Goal: Register for event/course

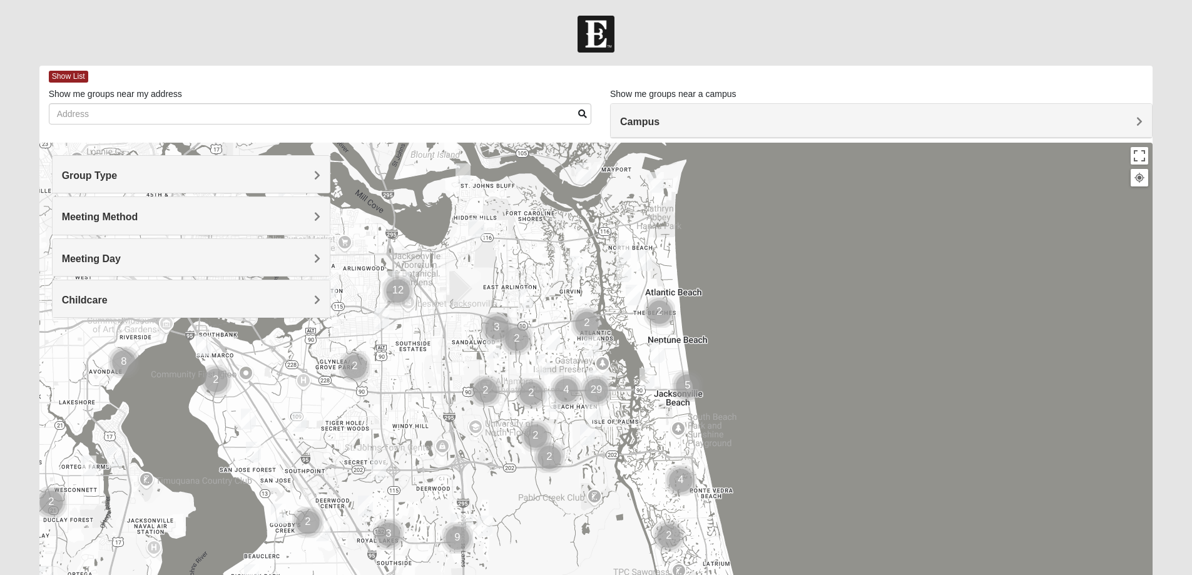
click at [646, 121] on span "Campus" at bounding box center [639, 121] width 39 height 11
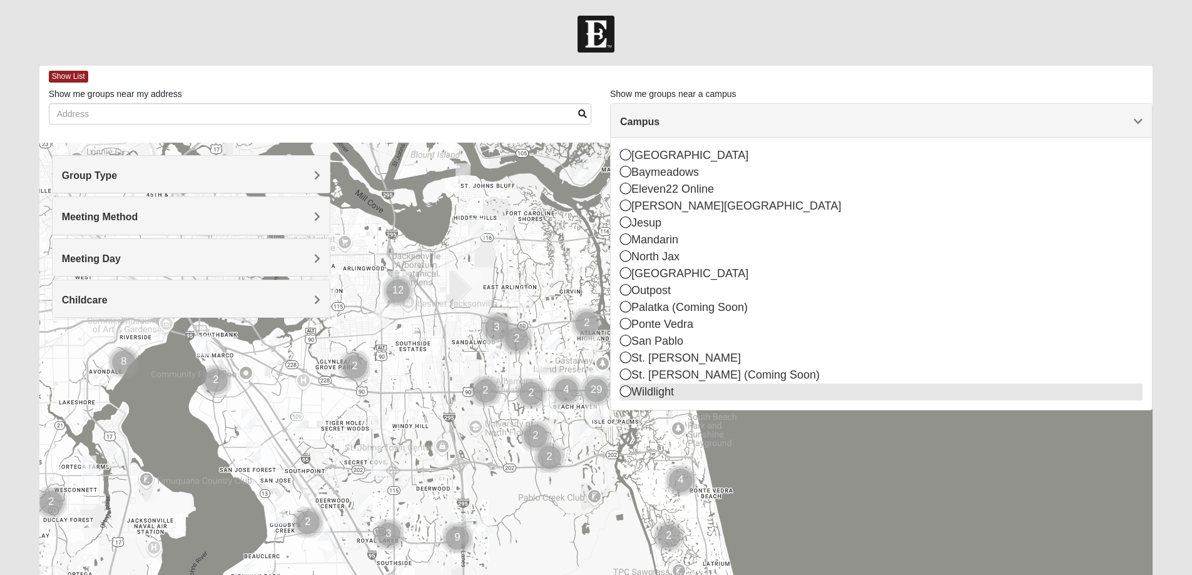
click at [633, 392] on div "Wildlight" at bounding box center [881, 392] width 523 height 17
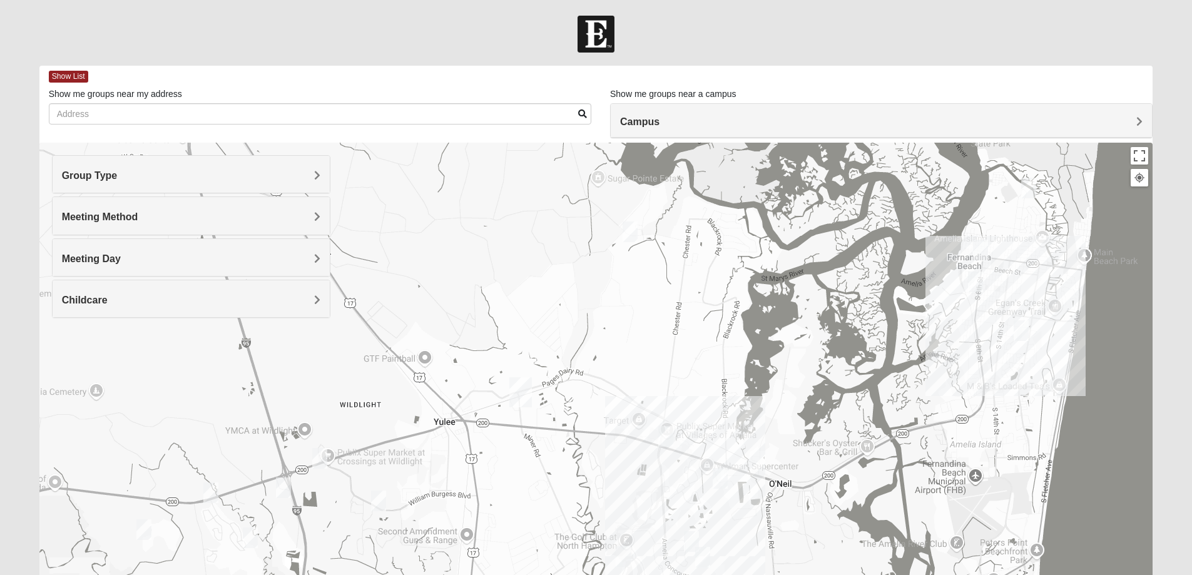
drag, startPoint x: 854, startPoint y: 262, endPoint x: 776, endPoint y: 268, distance: 78.5
click at [776, 268] on div at bounding box center [596, 393] width 1114 height 501
click at [1029, 186] on img "Mixed Murphy 32034" at bounding box center [1028, 188] width 15 height 21
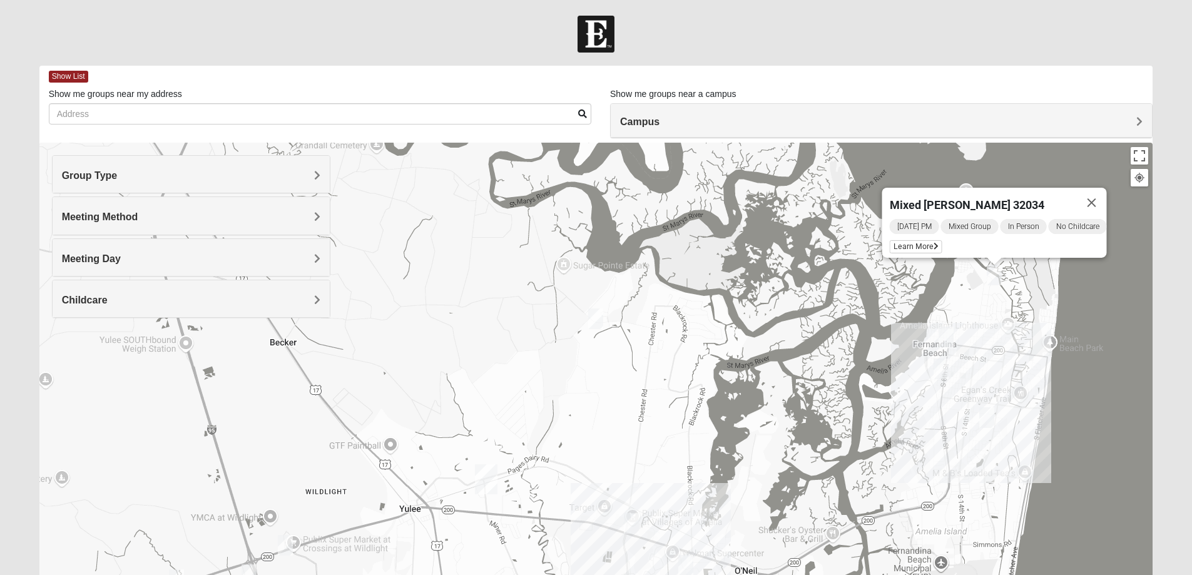
click at [948, 335] on img "Mens La Sureña 32034" at bounding box center [946, 337] width 15 height 21
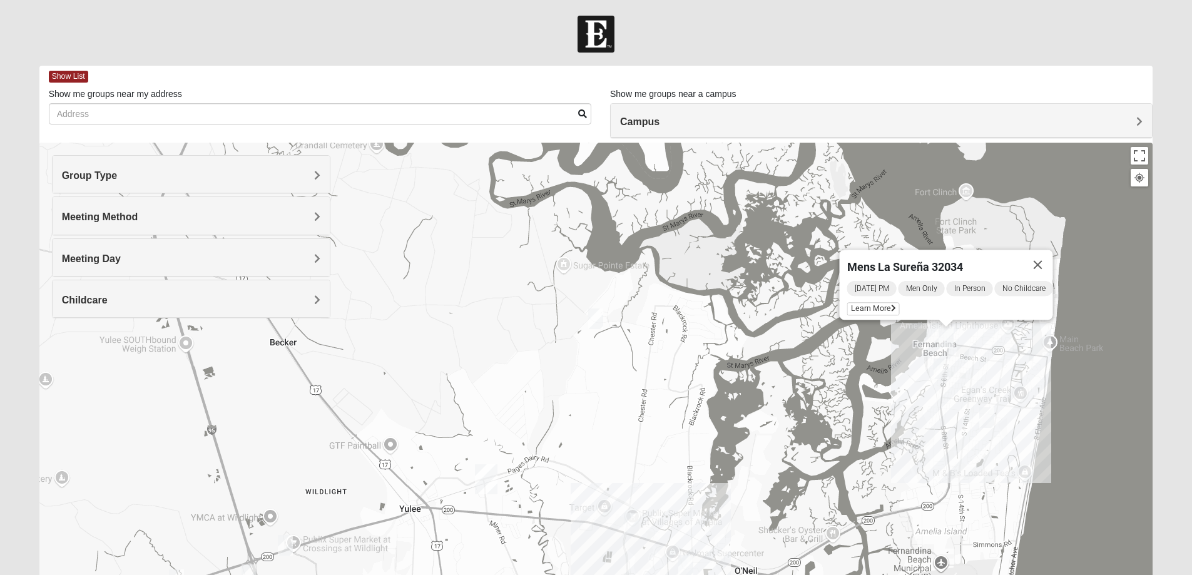
click at [942, 369] on img "Mens Herbert 32034" at bounding box center [941, 369] width 15 height 21
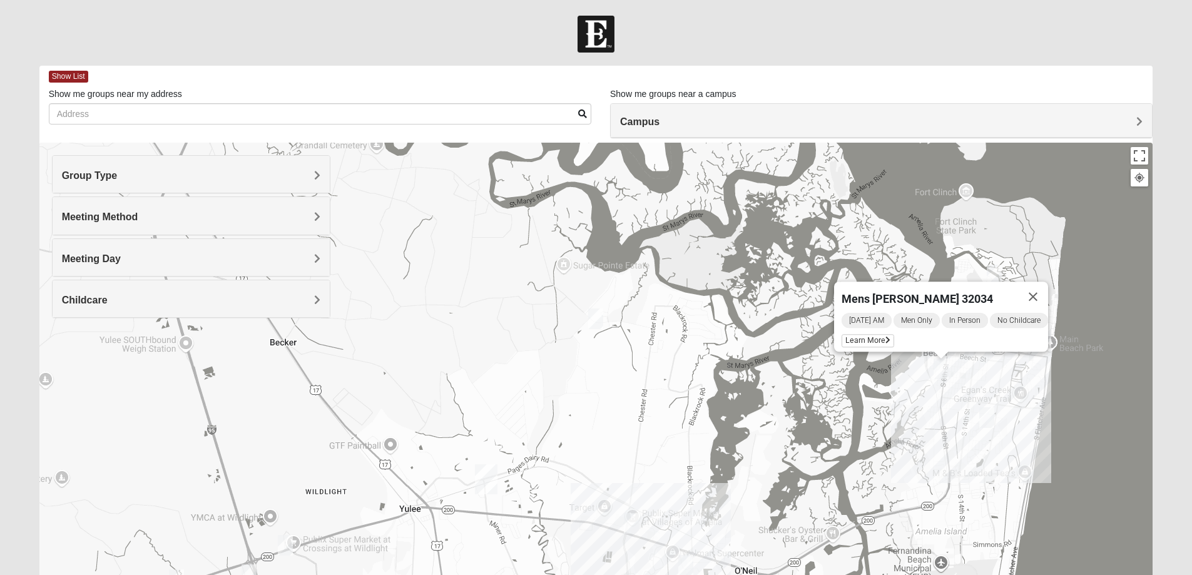
click at [985, 414] on img "Womens Bourquin 32034" at bounding box center [986, 417] width 15 height 21
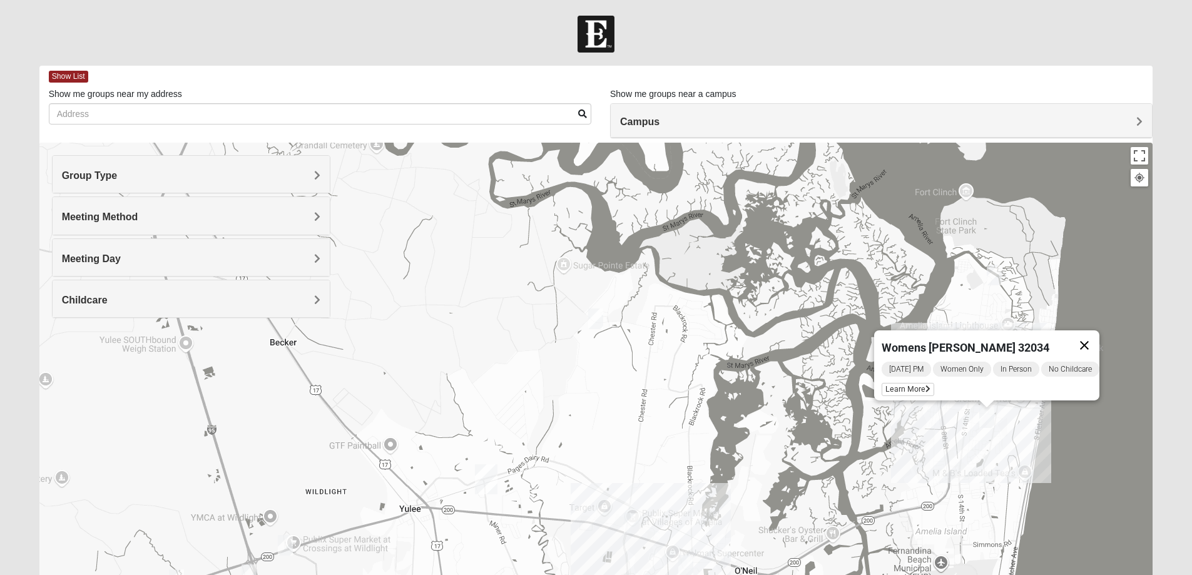
click at [1094, 337] on button "Close" at bounding box center [1084, 345] width 30 height 30
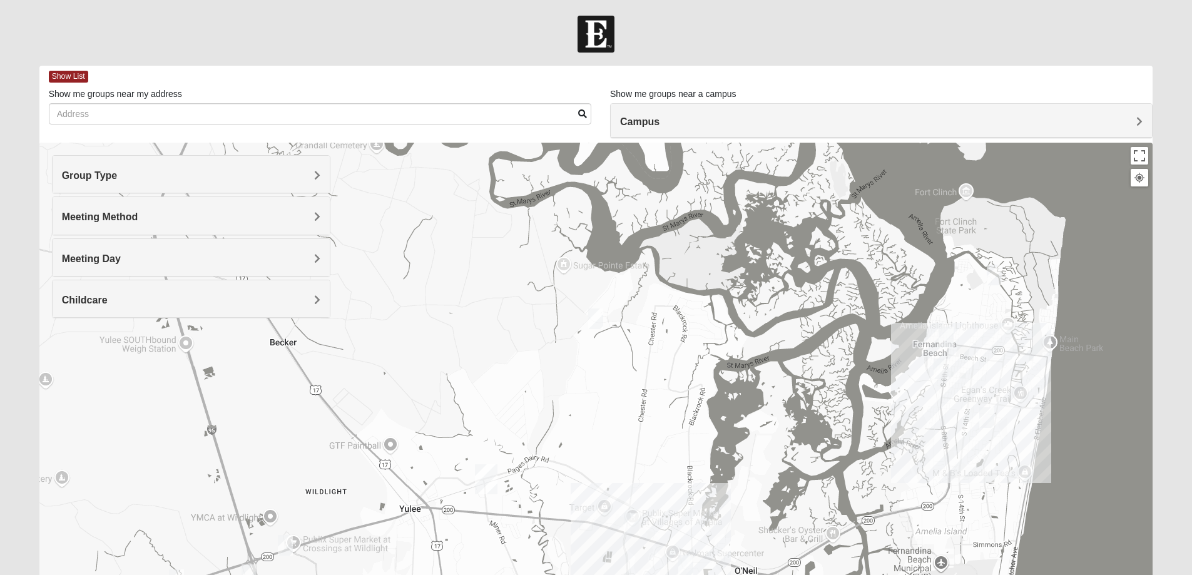
click at [596, 320] on img "Womens Kremin 32097" at bounding box center [595, 319] width 15 height 21
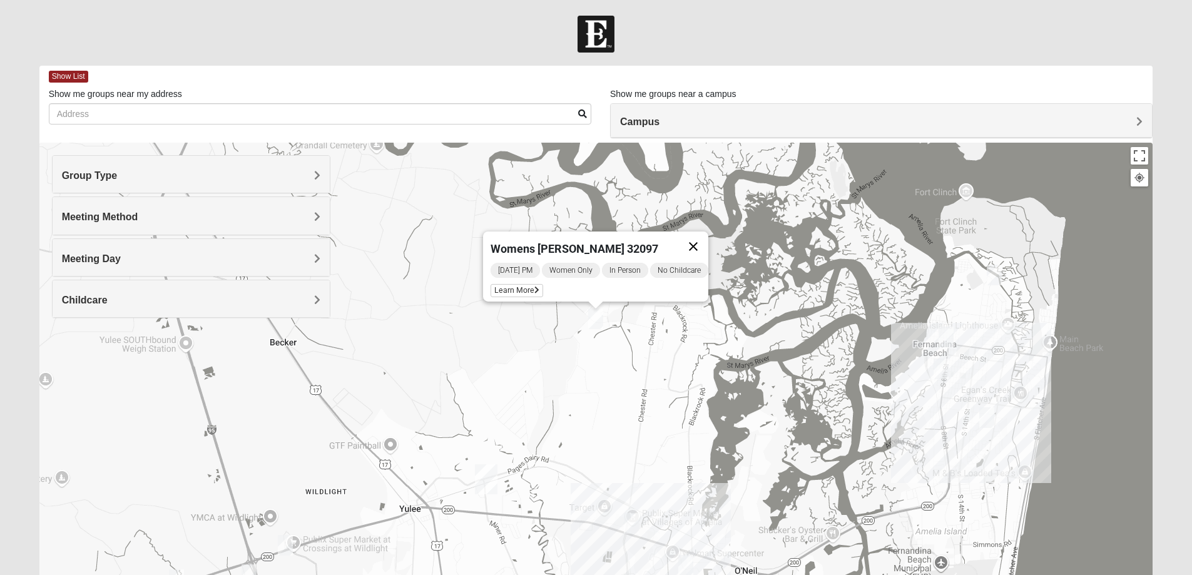
click at [695, 235] on button "Close" at bounding box center [693, 247] width 30 height 30
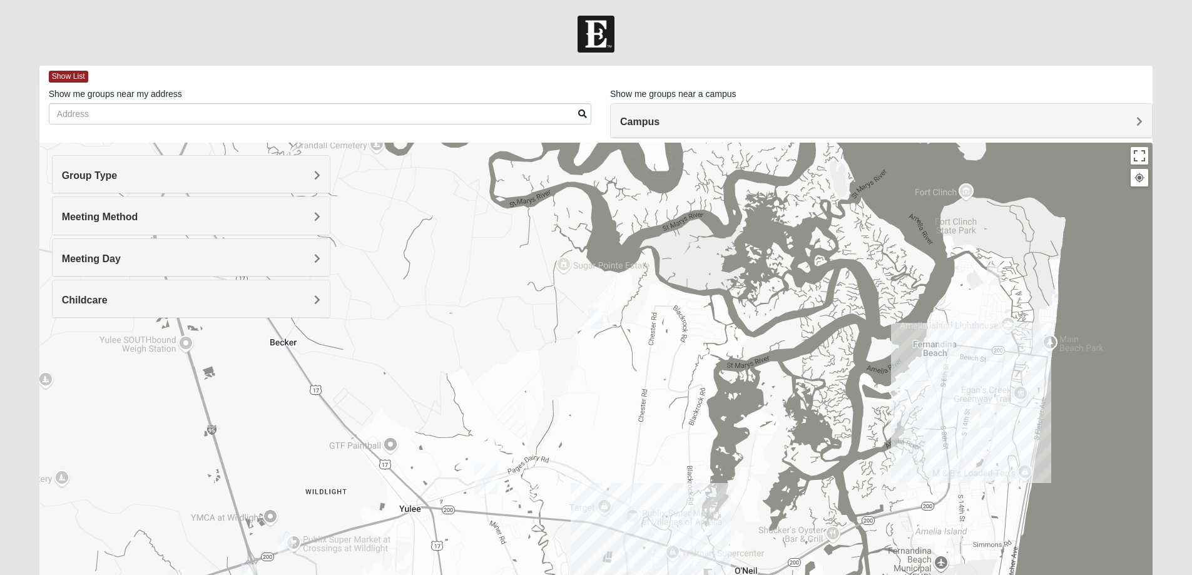
click at [990, 414] on img "Womens Bourquin 32034" at bounding box center [986, 417] width 15 height 21
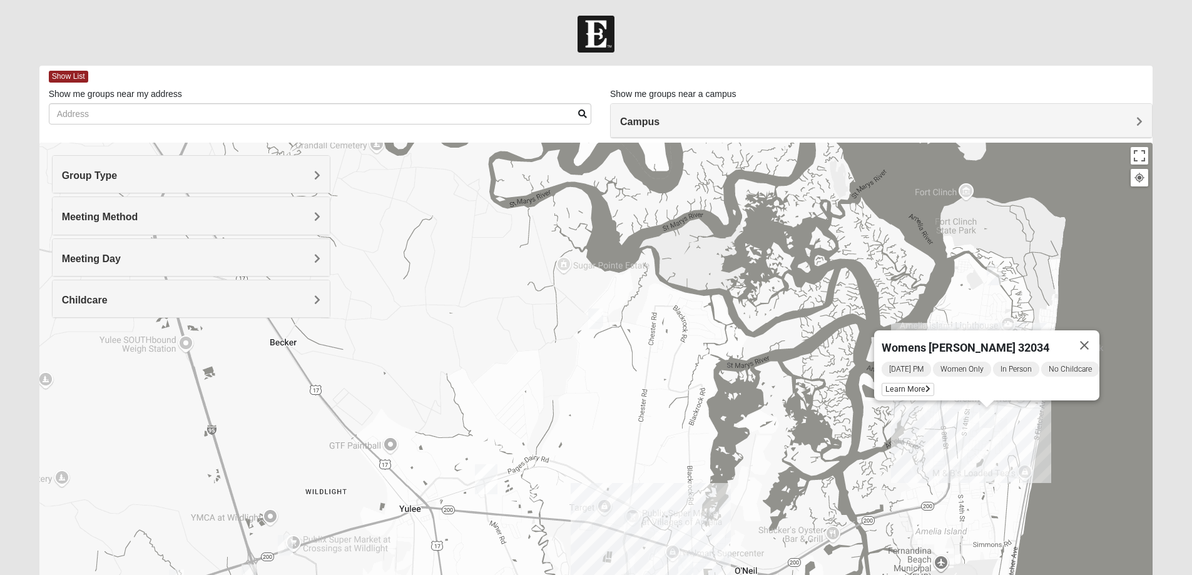
click at [983, 413] on img "Womens Bourquin 32034" at bounding box center [986, 417] width 15 height 21
click at [1089, 339] on button "Close" at bounding box center [1084, 345] width 30 height 30
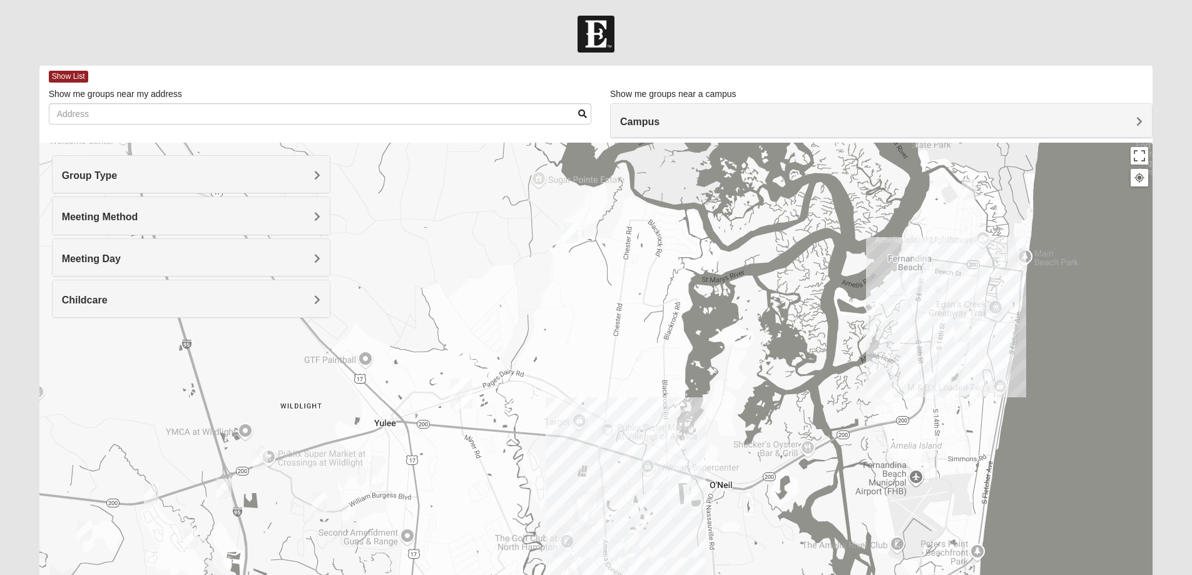
drag, startPoint x: 896, startPoint y: 448, endPoint x: 870, endPoint y: 360, distance: 92.1
click at [870, 360] on div at bounding box center [596, 393] width 1114 height 501
click at [961, 329] on img "Womens Bourquin 32034" at bounding box center [961, 332] width 15 height 21
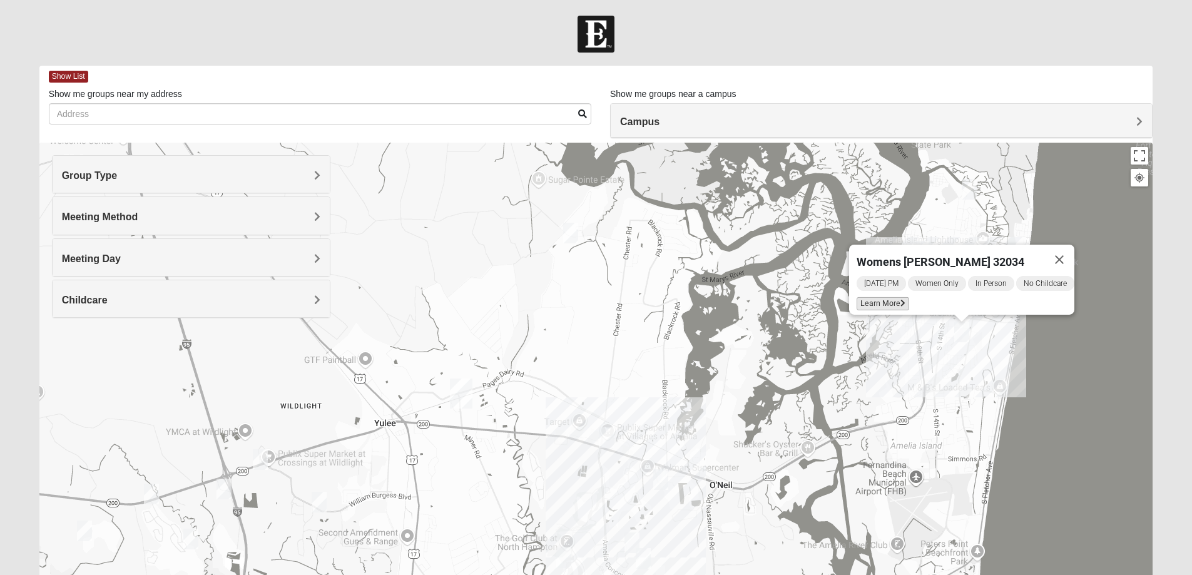
click at [866, 297] on span "Learn More" at bounding box center [883, 303] width 53 height 13
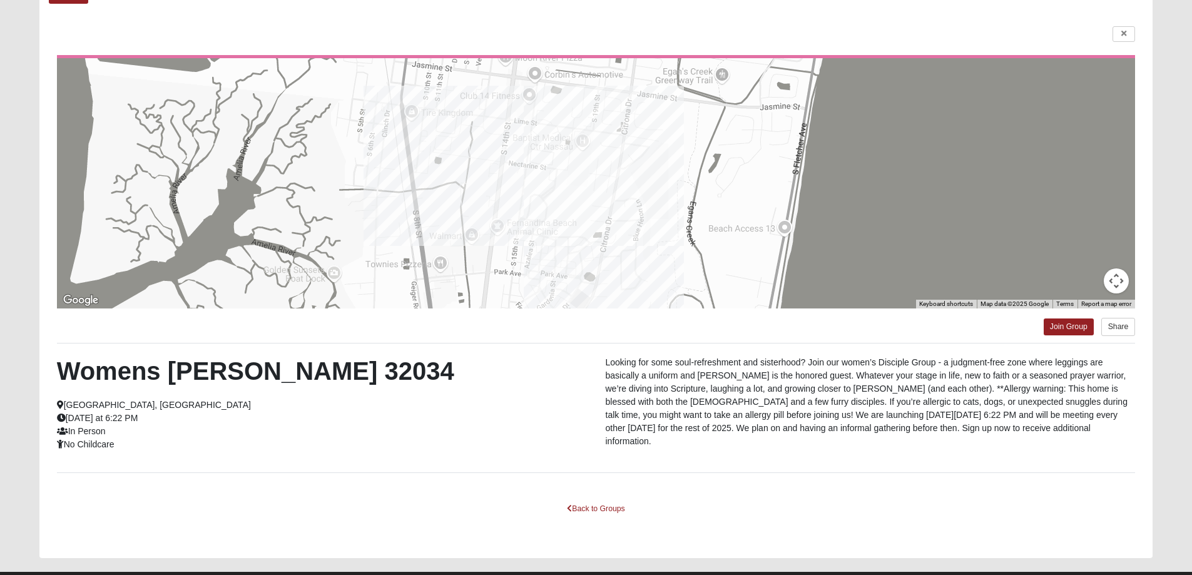
scroll to position [108, 0]
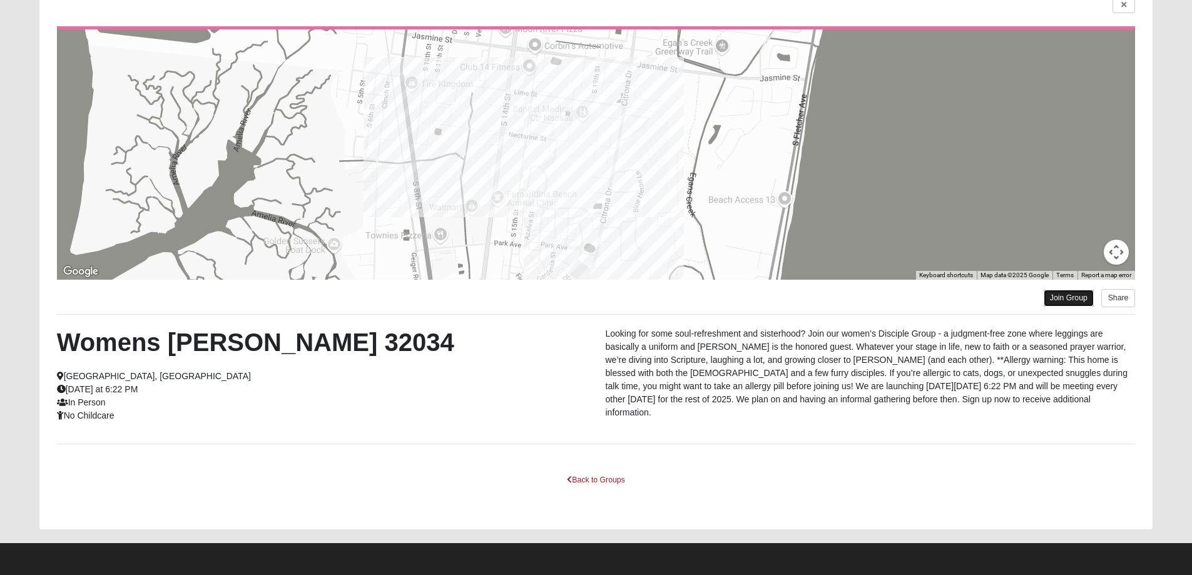
click at [1072, 300] on link "Join Group" at bounding box center [1069, 298] width 50 height 17
